Goal: Navigation & Orientation: Go to known website

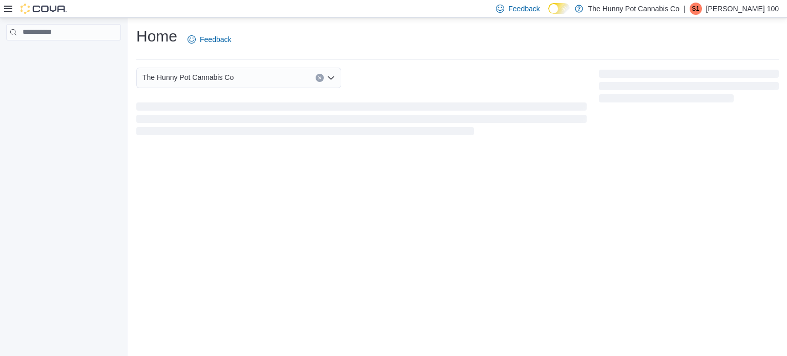
click at [50, 10] on img at bounding box center [44, 9] width 46 height 10
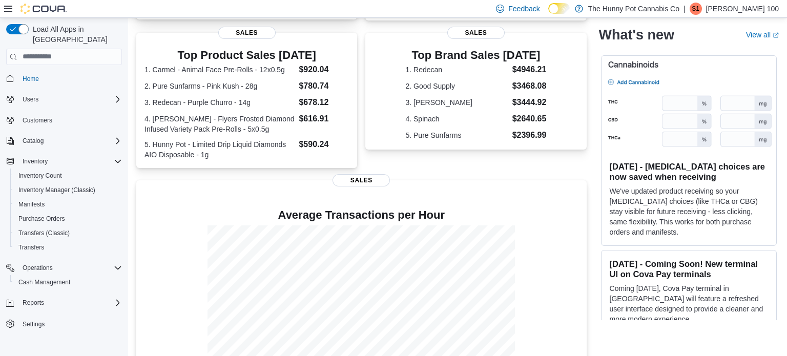
scroll to position [238, 0]
